Goal: Find specific page/section: Find specific page/section

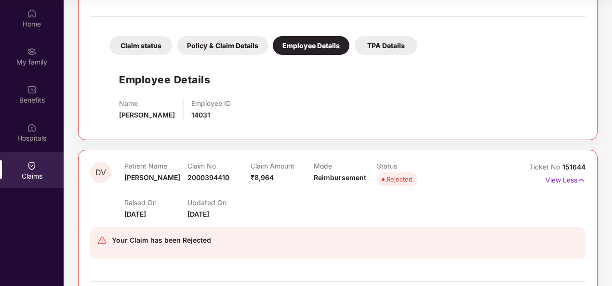
scroll to position [41, 0]
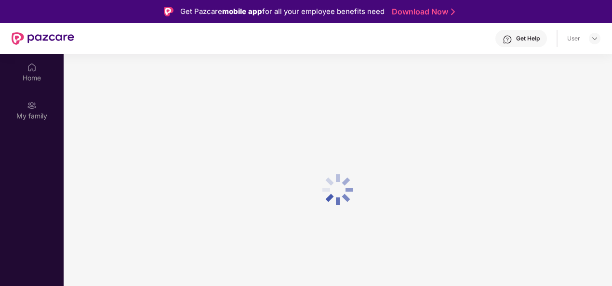
scroll to position [54, 0]
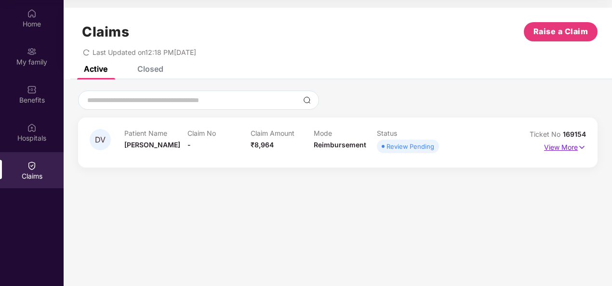
click at [561, 149] on p "View More" at bounding box center [565, 146] width 42 height 13
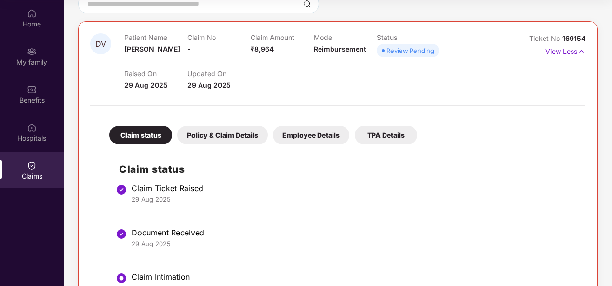
scroll to position [82, 0]
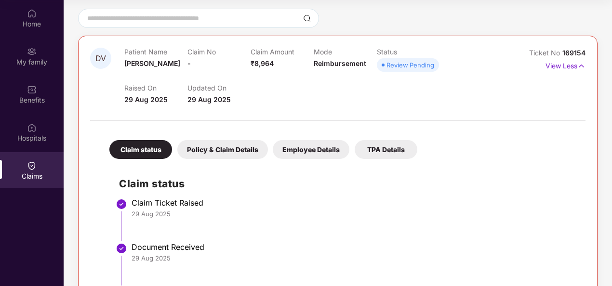
click at [250, 150] on div "Policy & Claim Details" at bounding box center [222, 149] width 91 height 19
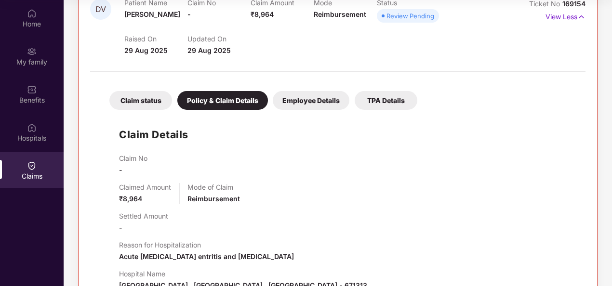
scroll to position [178, 0]
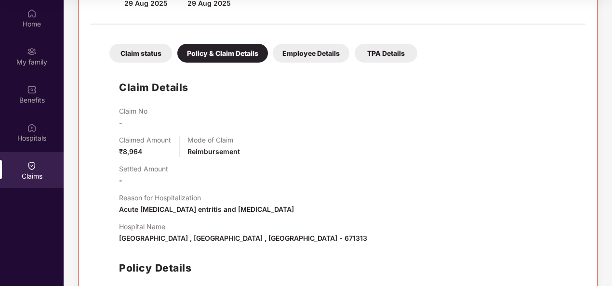
click at [321, 50] on div "Employee Details" at bounding box center [311, 53] width 77 height 19
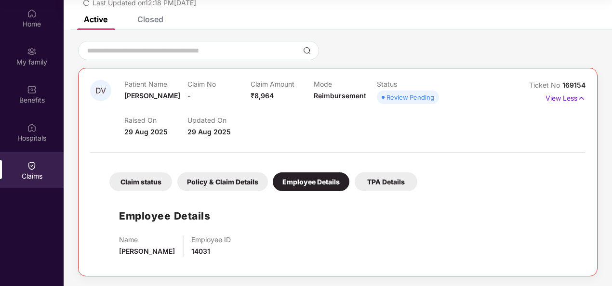
scroll to position [49, 0]
click at [379, 184] on div "TPA Details" at bounding box center [385, 182] width 63 height 19
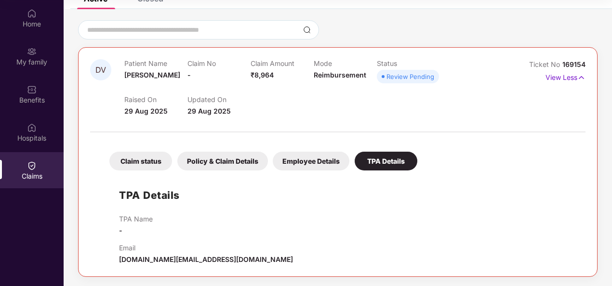
click at [142, 218] on p "TPA Name" at bounding box center [136, 219] width 34 height 8
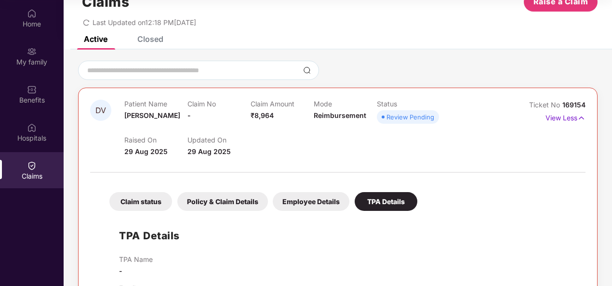
scroll to position [0, 0]
